Goal: Browse casually: Explore the website without a specific task or goal

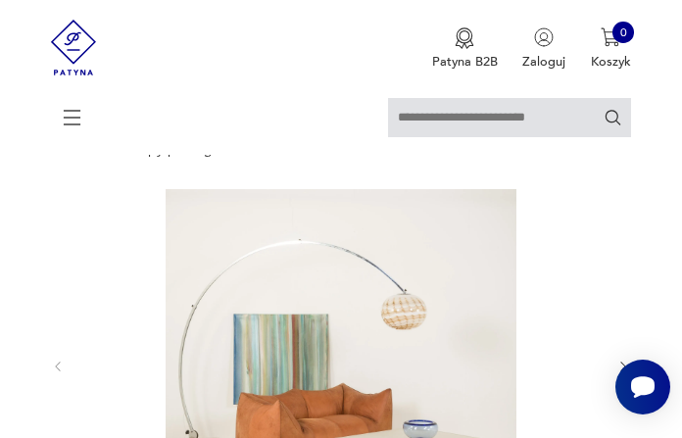
scroll to position [75, 0]
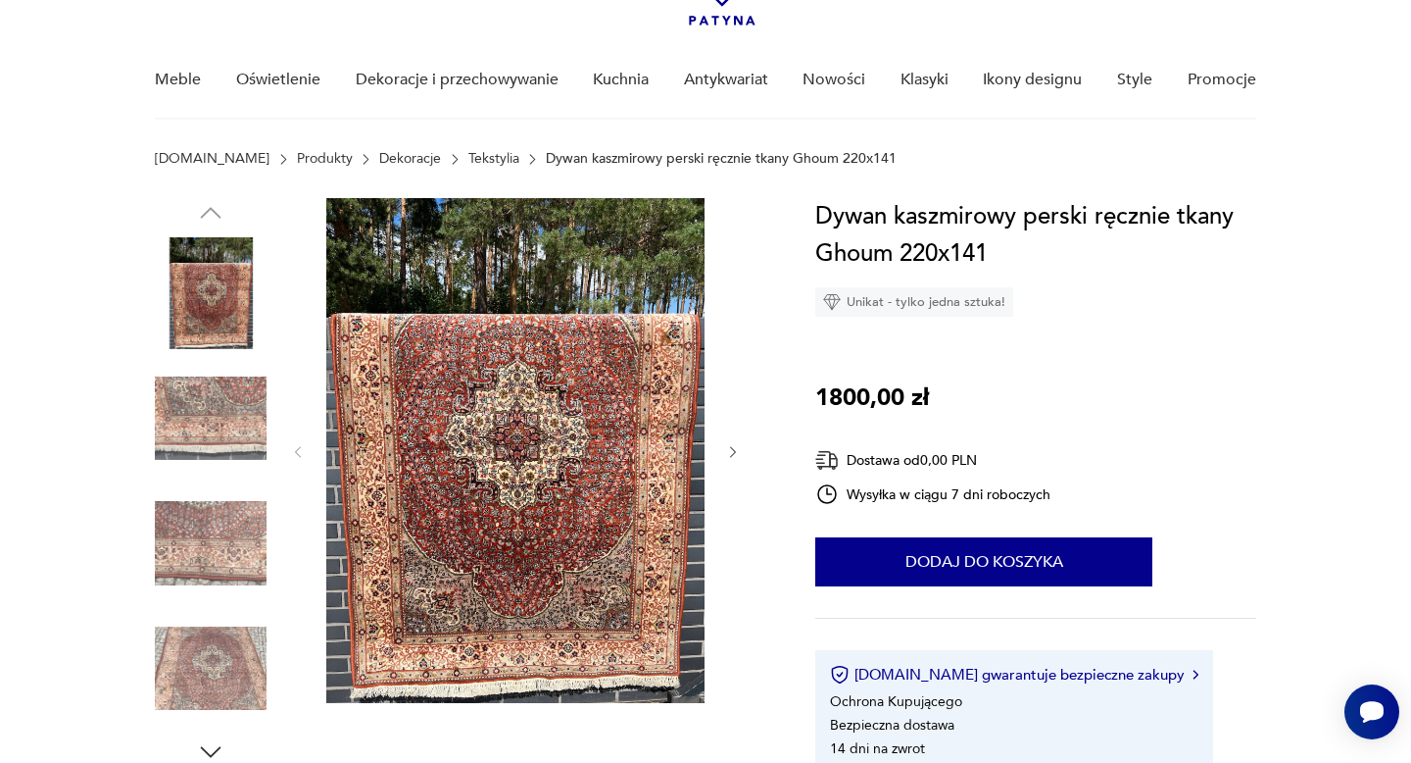
scroll to position [126, 0]
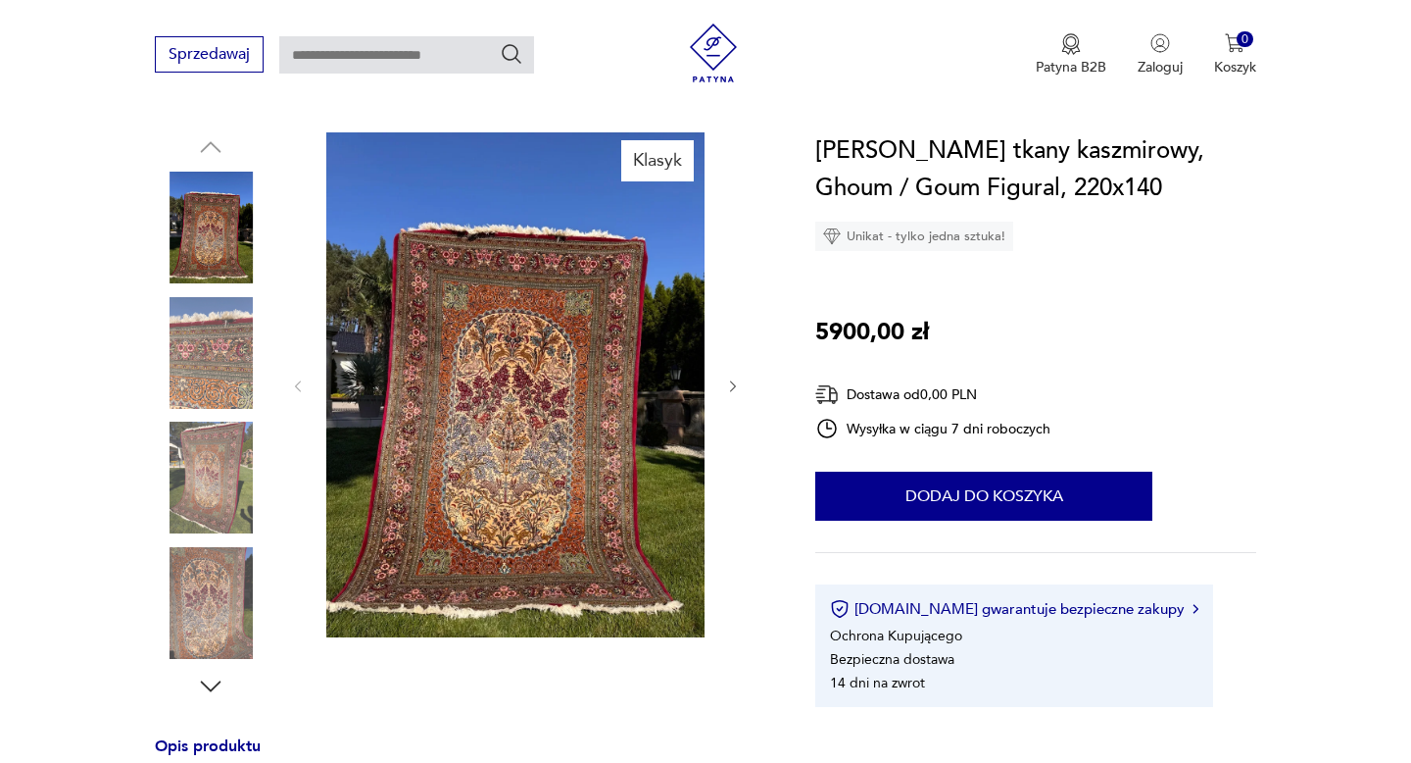
scroll to position [200, 0]
